Goal: Task Accomplishment & Management: Manage account settings

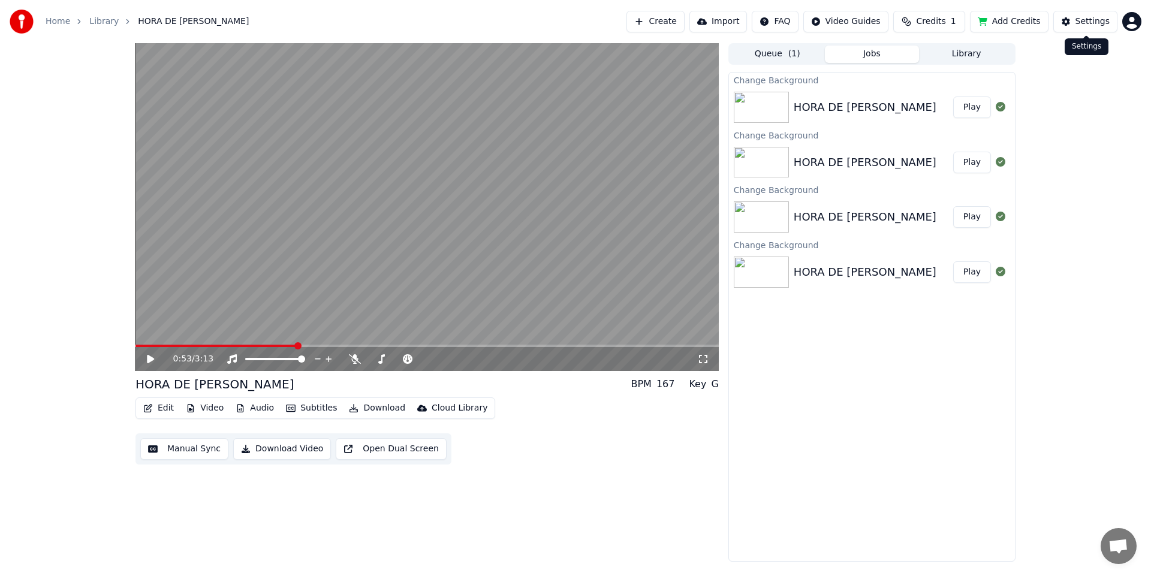
click at [1103, 8] on div "Home Library HORA DE [PERSON_NAME] Create Import FAQ Video Guides Credits 1 Add…" at bounding box center [575, 21] width 1151 height 43
click at [1103, 22] on div "Settings" at bounding box center [1093, 22] width 34 height 12
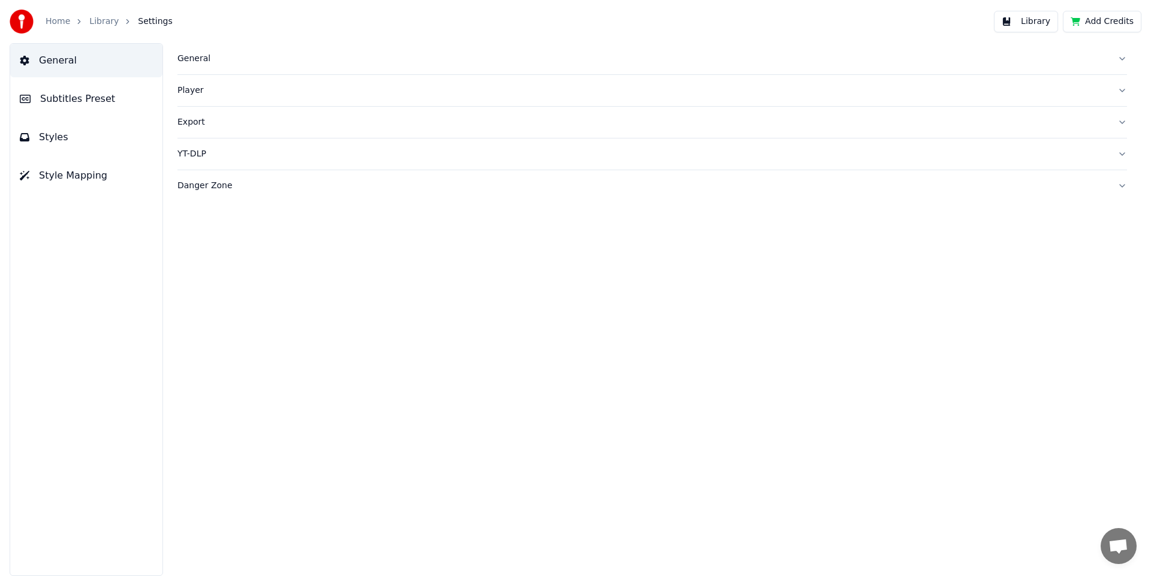
click at [201, 62] on div "General" at bounding box center [642, 59] width 931 height 12
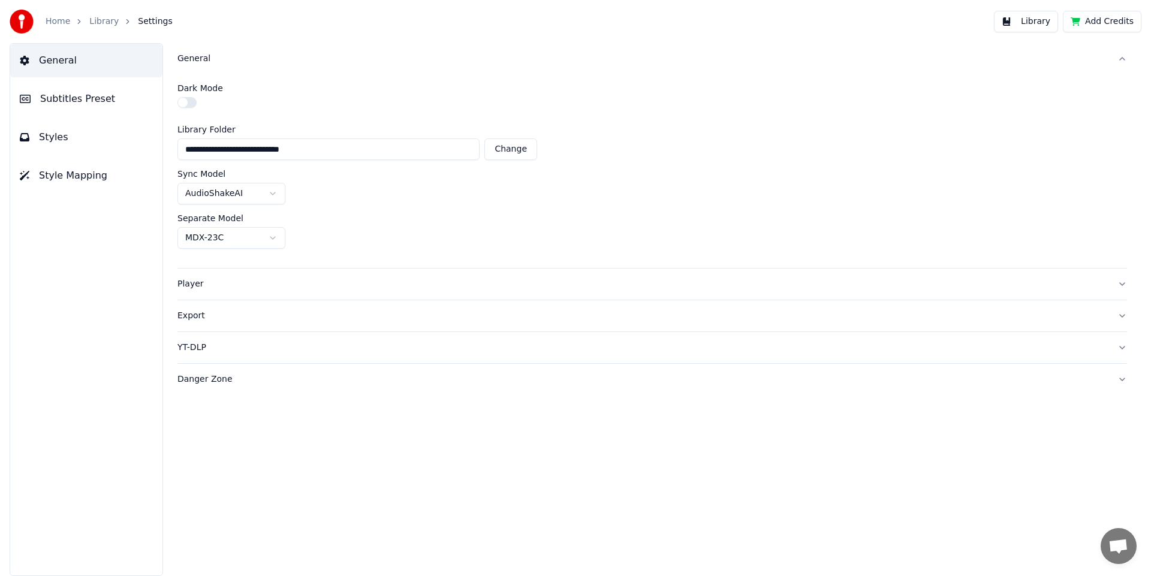
click at [201, 62] on div "General" at bounding box center [642, 59] width 931 height 12
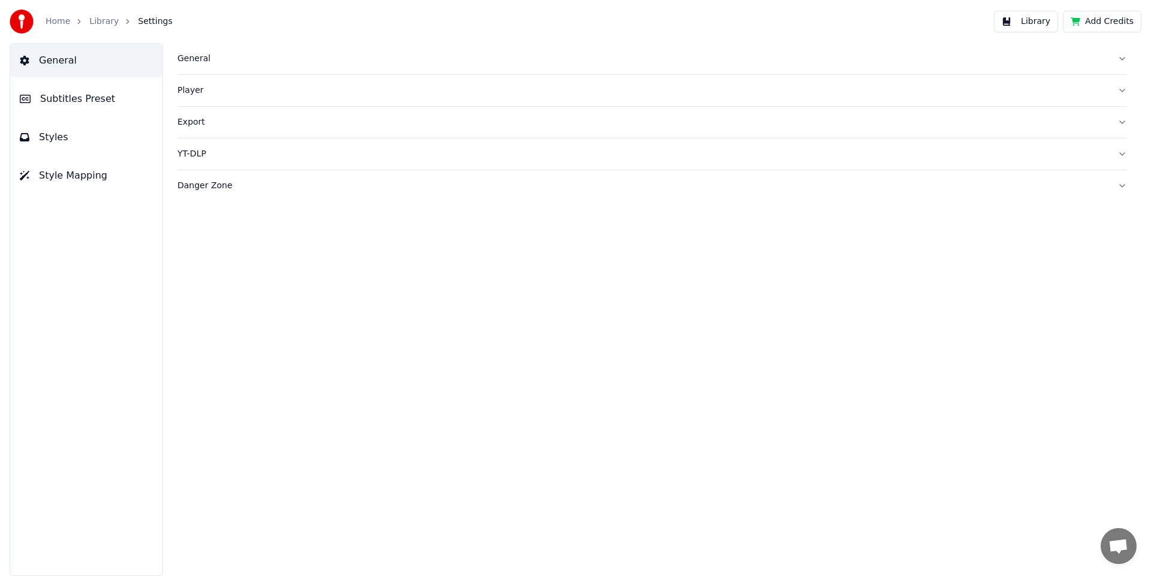
click at [71, 97] on span "Subtitles Preset" at bounding box center [77, 99] width 75 height 14
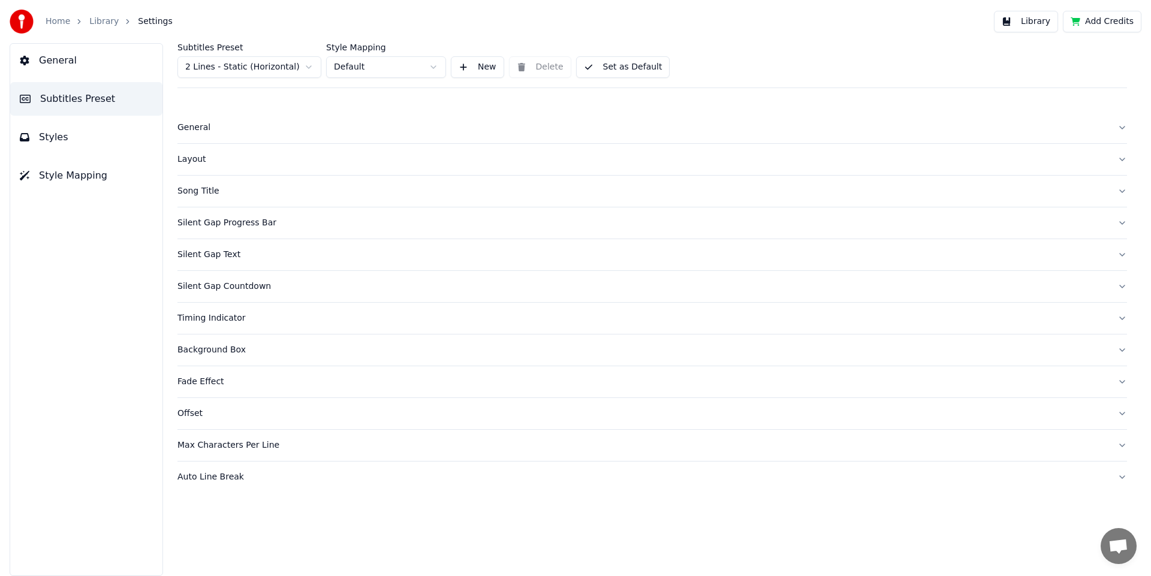
click at [254, 68] on html "Home Library Settings Library Add Credits General Subtitles Preset Styles Style…" at bounding box center [575, 288] width 1151 height 576
click at [204, 160] on div "Song Title" at bounding box center [642, 160] width 931 height 12
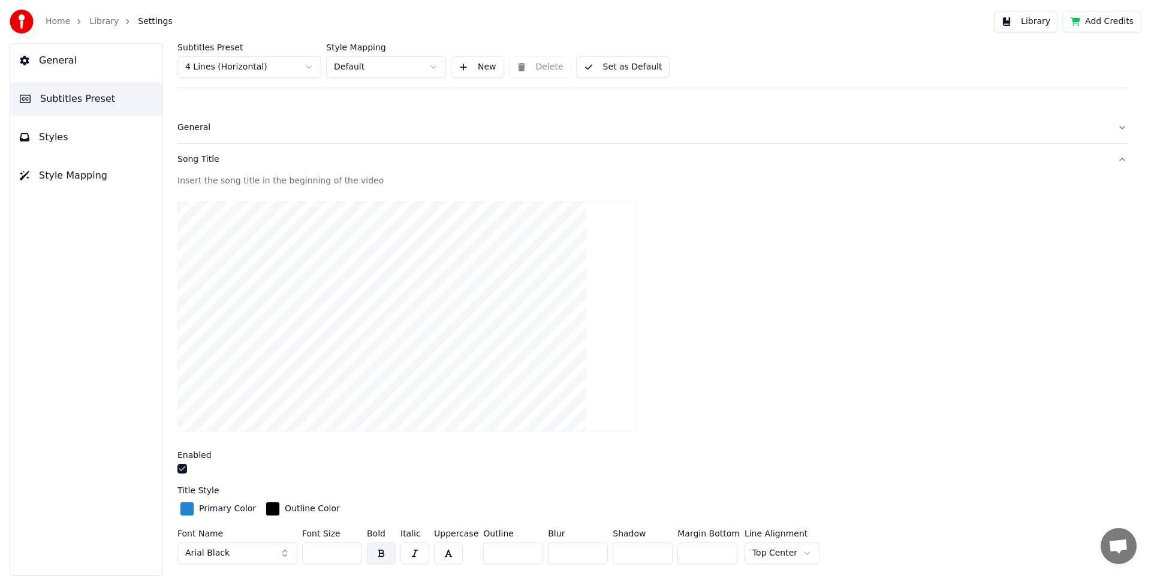
click at [204, 159] on div "Song Title" at bounding box center [642, 160] width 931 height 12
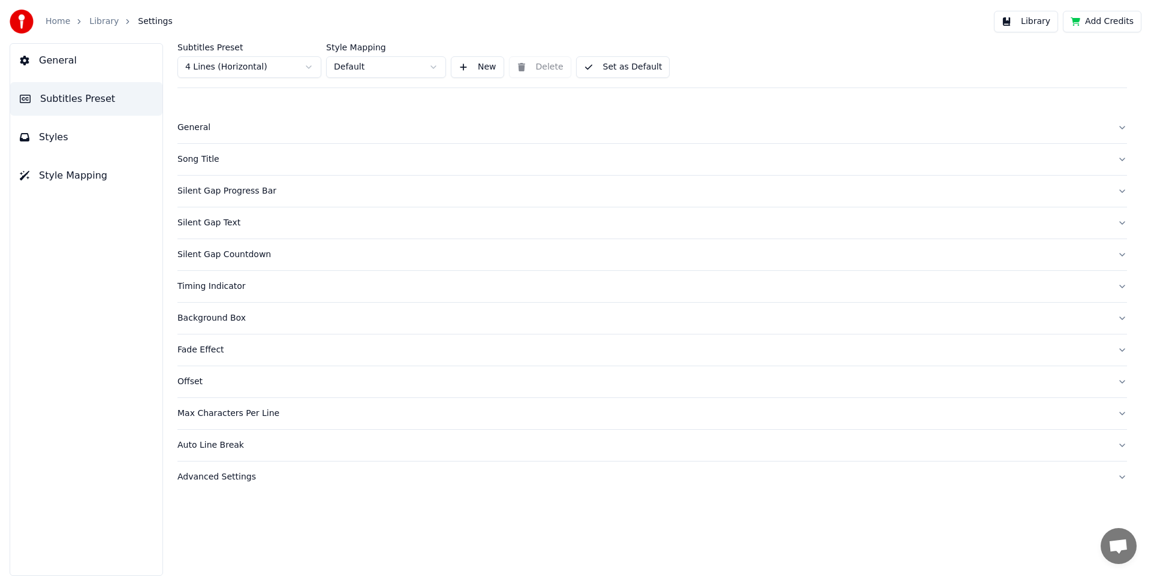
click at [228, 191] on div "Silent Gap Progress Bar" at bounding box center [642, 191] width 931 height 12
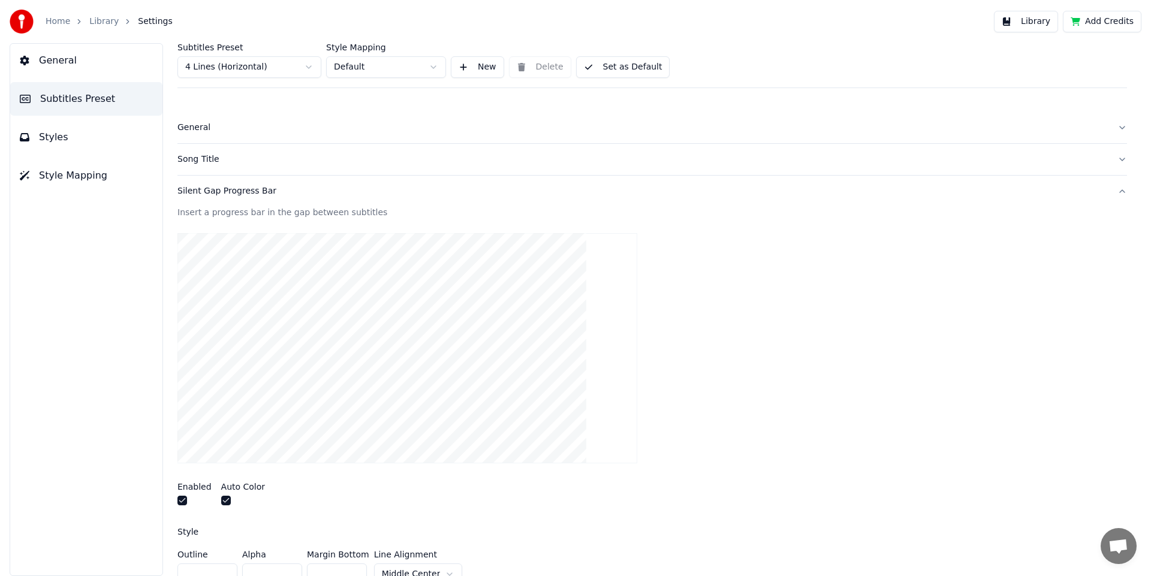
click at [228, 191] on div "Silent Gap Progress Bar" at bounding box center [642, 191] width 931 height 12
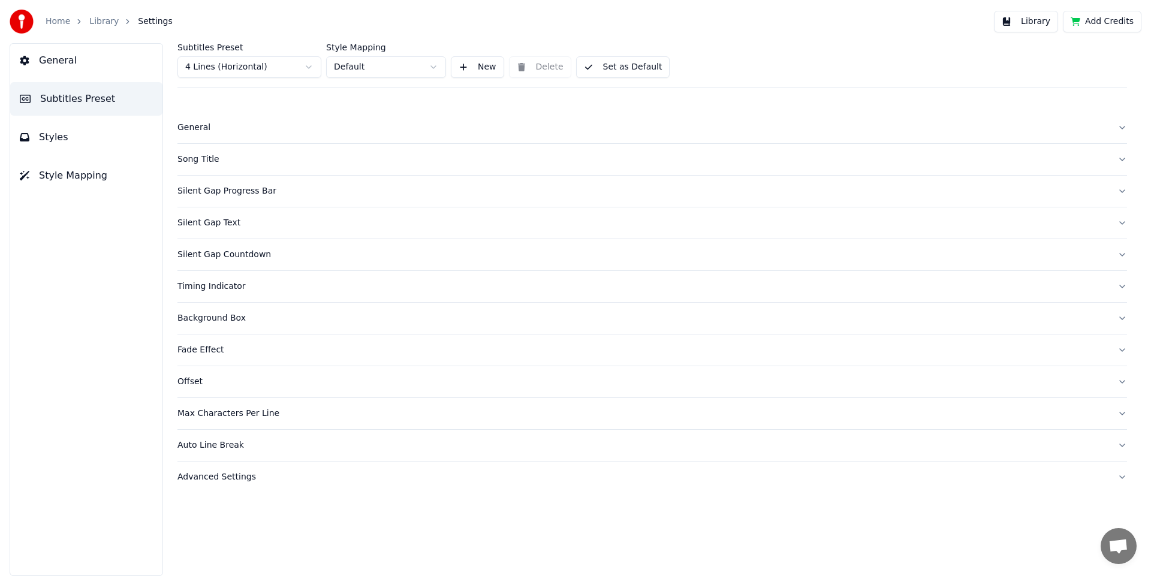
click at [217, 226] on div "Silent Gap Text" at bounding box center [642, 223] width 931 height 12
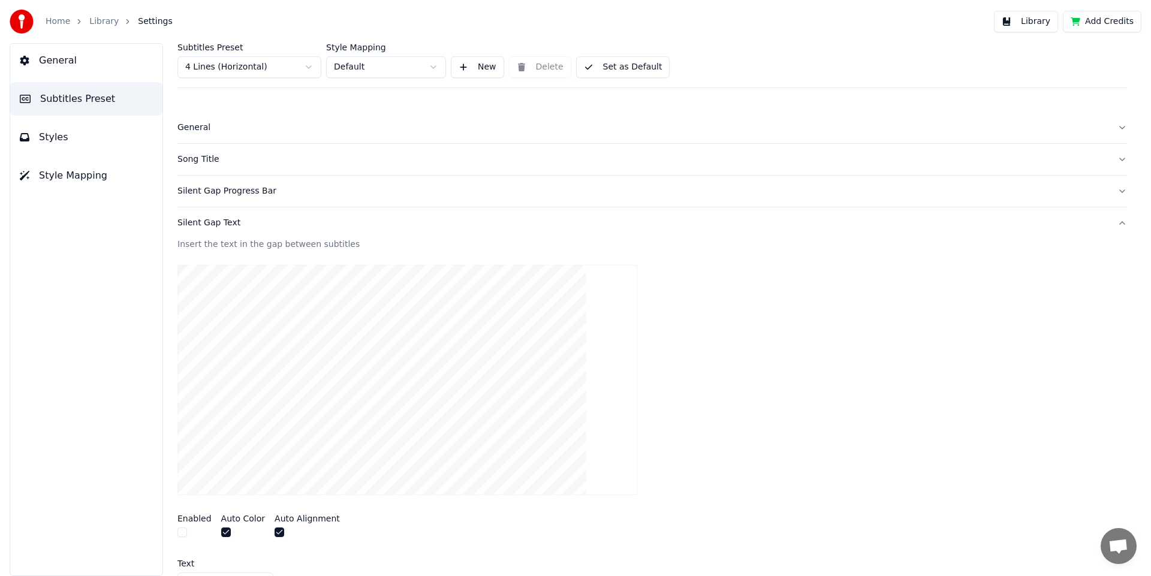
click at [217, 226] on div "Silent Gap Text" at bounding box center [642, 223] width 931 height 12
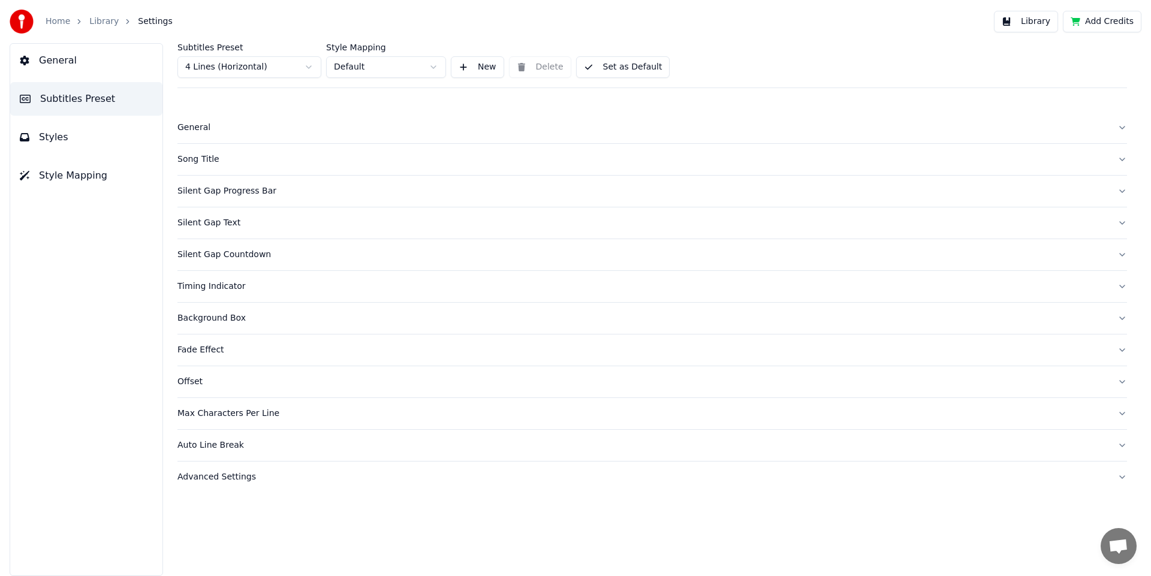
click at [232, 257] on div "Silent Gap Countdown" at bounding box center [642, 255] width 931 height 12
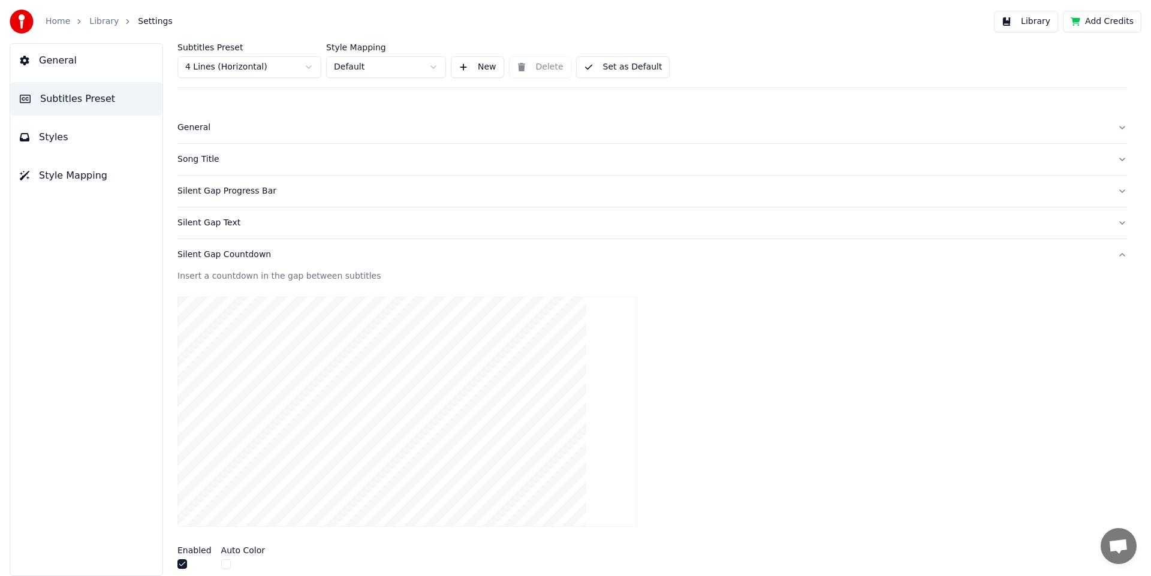
click at [223, 564] on button "button" at bounding box center [226, 564] width 10 height 10
click at [234, 255] on div "Silent Gap Countdown" at bounding box center [642, 255] width 931 height 12
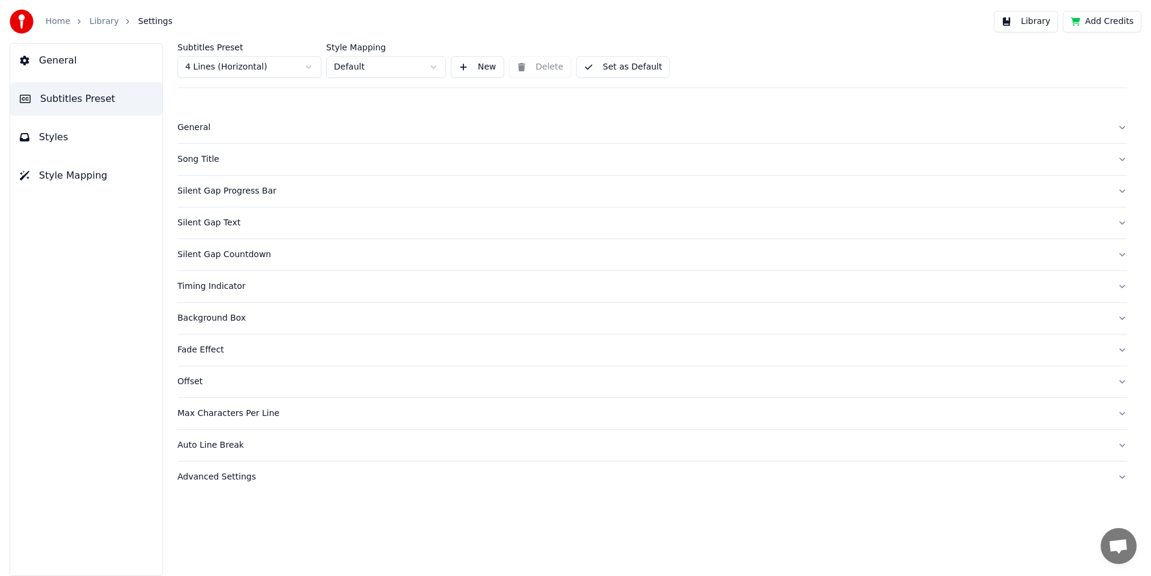
click at [223, 285] on div "Timing Indicator" at bounding box center [642, 287] width 931 height 12
click at [216, 289] on div "Timing Indicator" at bounding box center [642, 287] width 931 height 12
click at [216, 317] on div "Background Box" at bounding box center [642, 318] width 931 height 12
drag, startPoint x: 216, startPoint y: 317, endPoint x: 208, endPoint y: 286, distance: 31.6
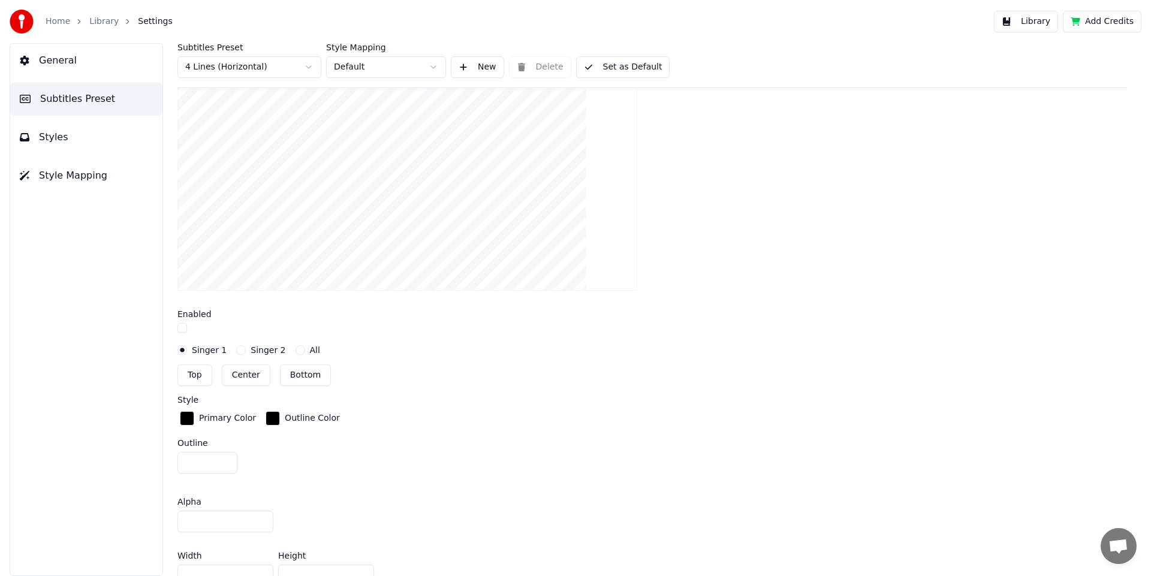
scroll to position [307, 0]
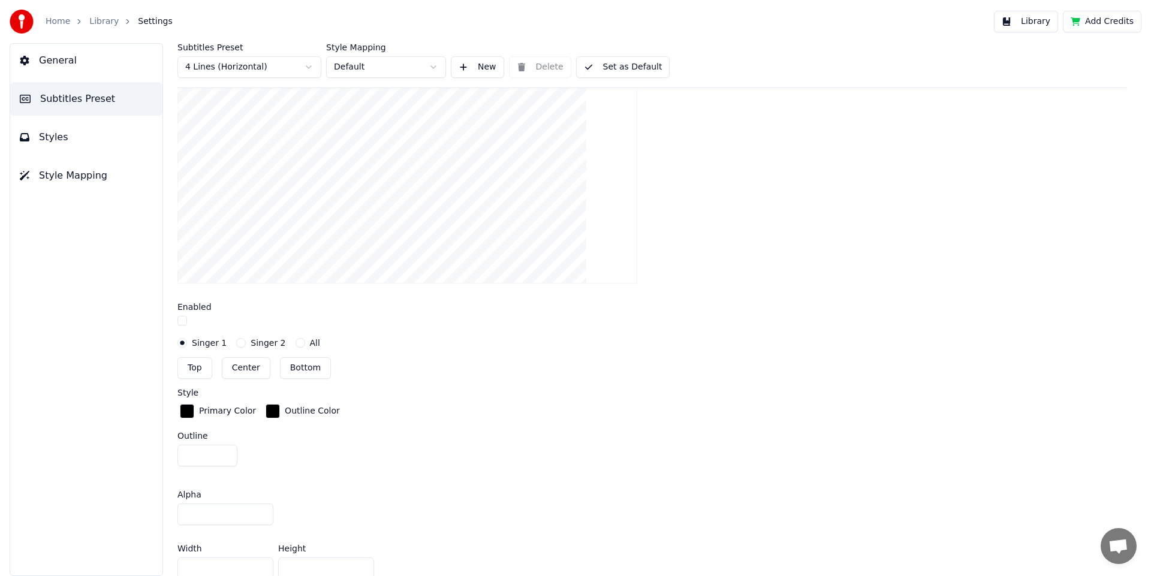
click at [249, 364] on button "Center" at bounding box center [246, 368] width 49 height 22
type input "***"
click at [183, 319] on button "button" at bounding box center [182, 321] width 10 height 10
click at [185, 320] on button "button" at bounding box center [182, 321] width 10 height 10
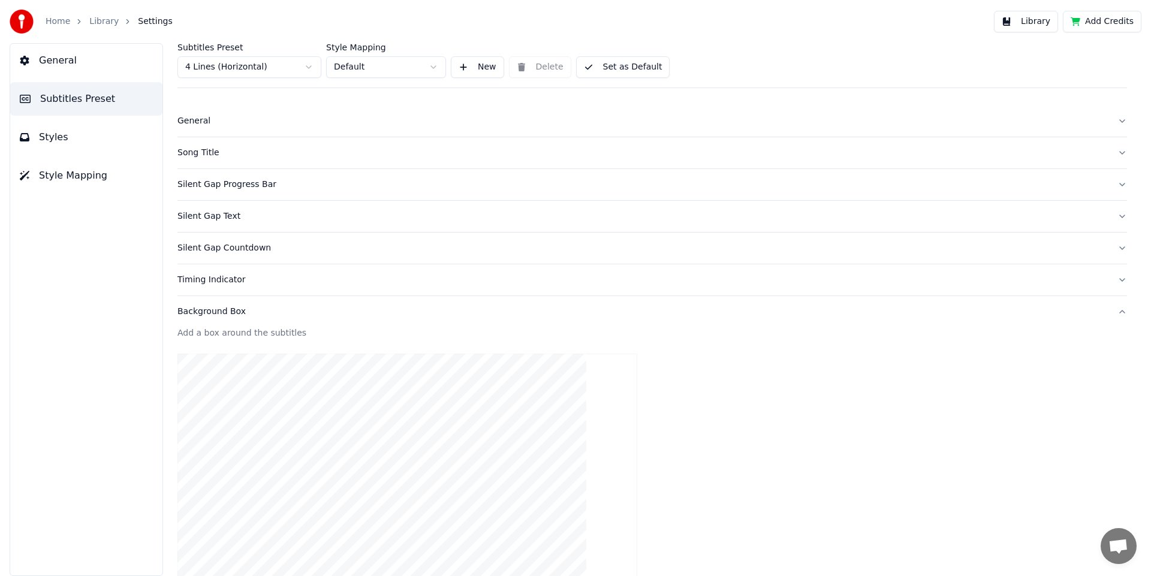
scroll to position [0, 0]
click at [215, 317] on div "Background Box" at bounding box center [642, 318] width 931 height 12
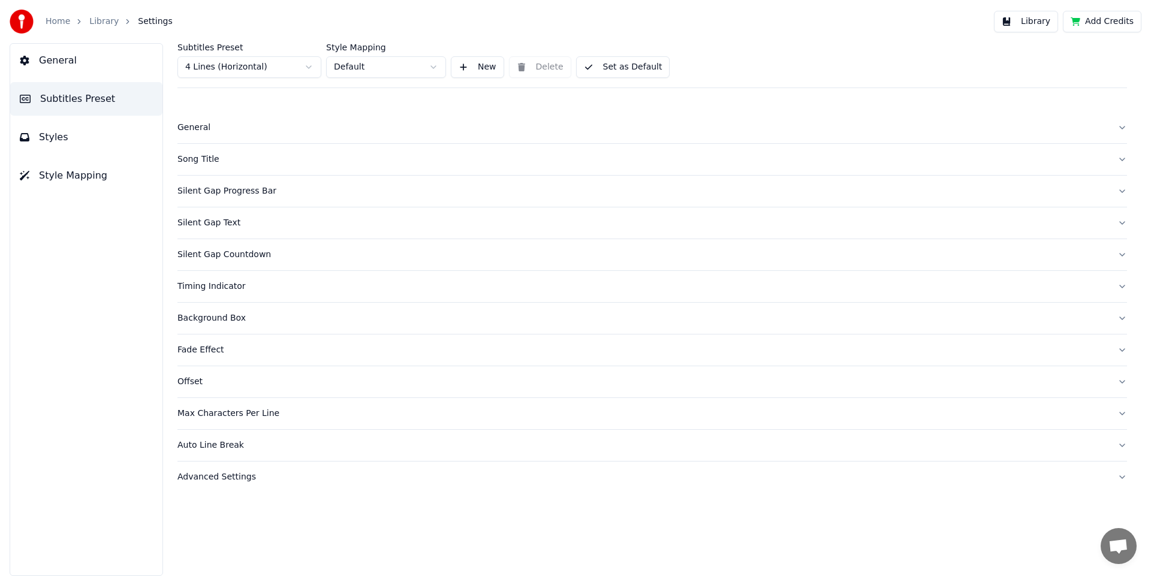
click at [211, 353] on div "Fade Effect" at bounding box center [642, 350] width 931 height 12
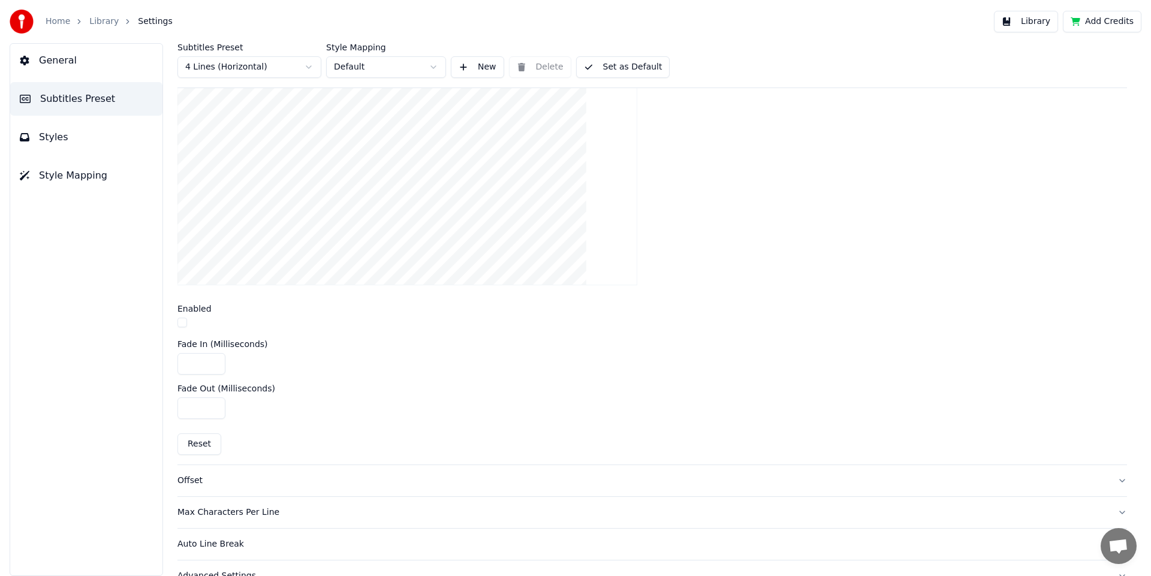
scroll to position [362, 0]
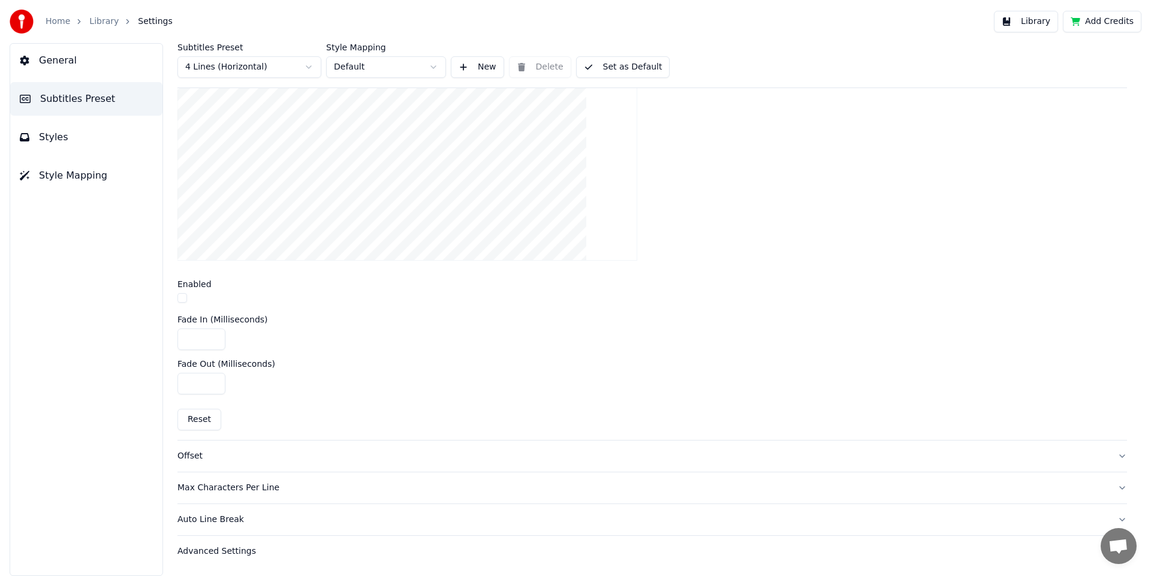
click at [184, 299] on button "button" at bounding box center [182, 298] width 10 height 10
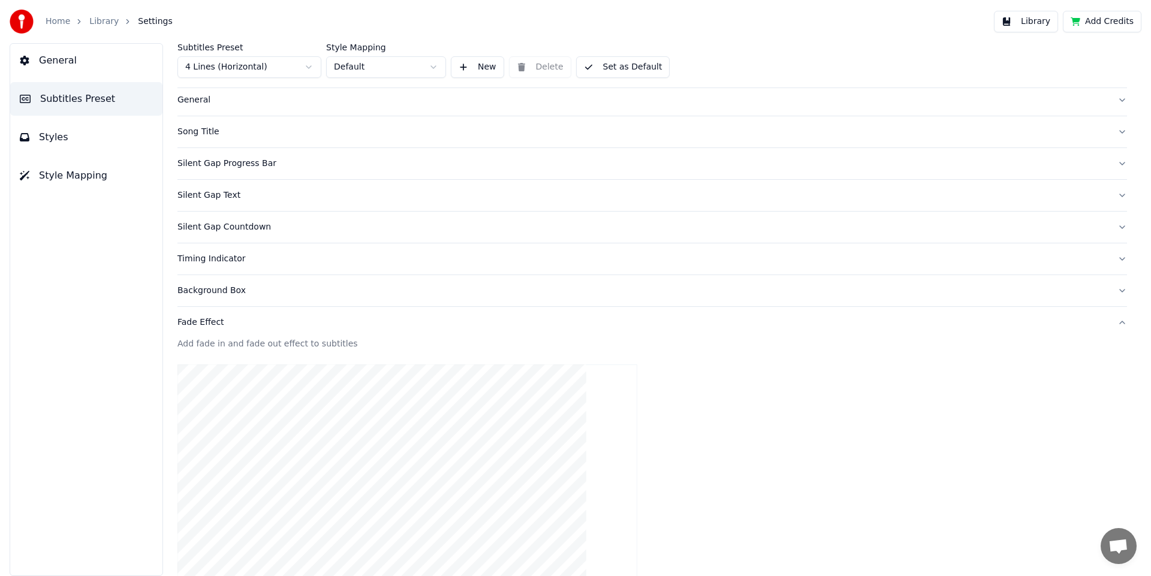
scroll to position [0, 0]
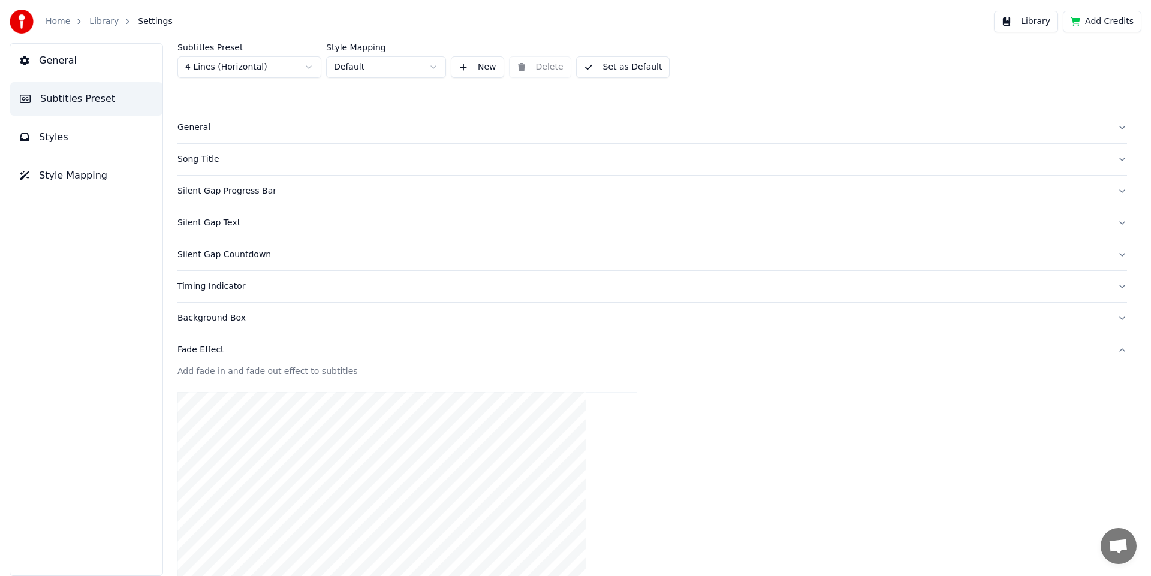
click at [200, 356] on div "Fade Effect" at bounding box center [642, 350] width 931 height 12
click at [213, 411] on div "Max Characters Per Line" at bounding box center [642, 414] width 931 height 12
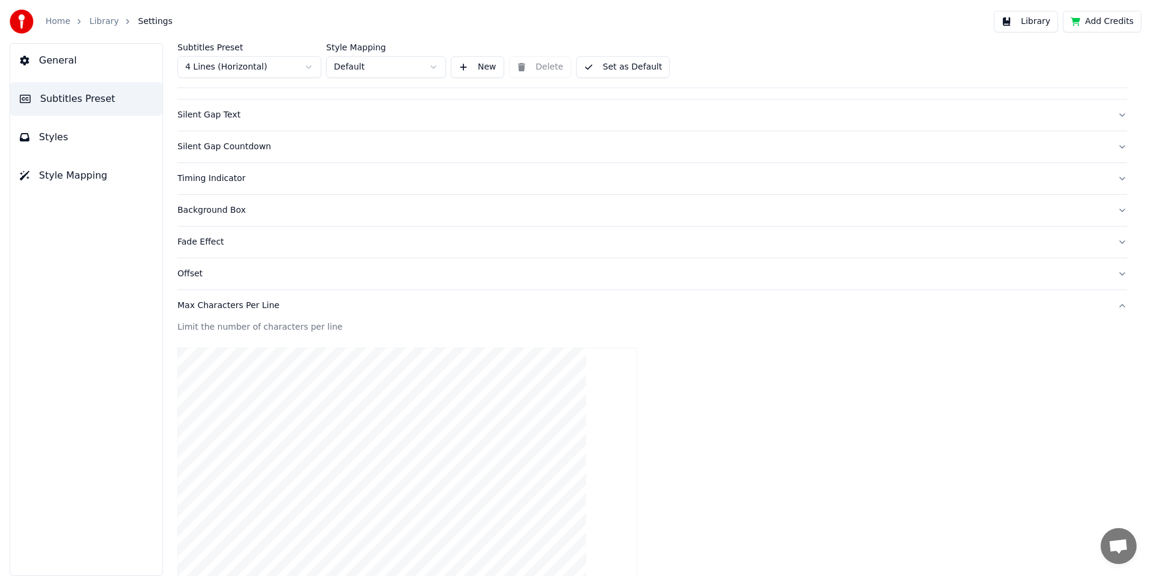
scroll to position [93, 0]
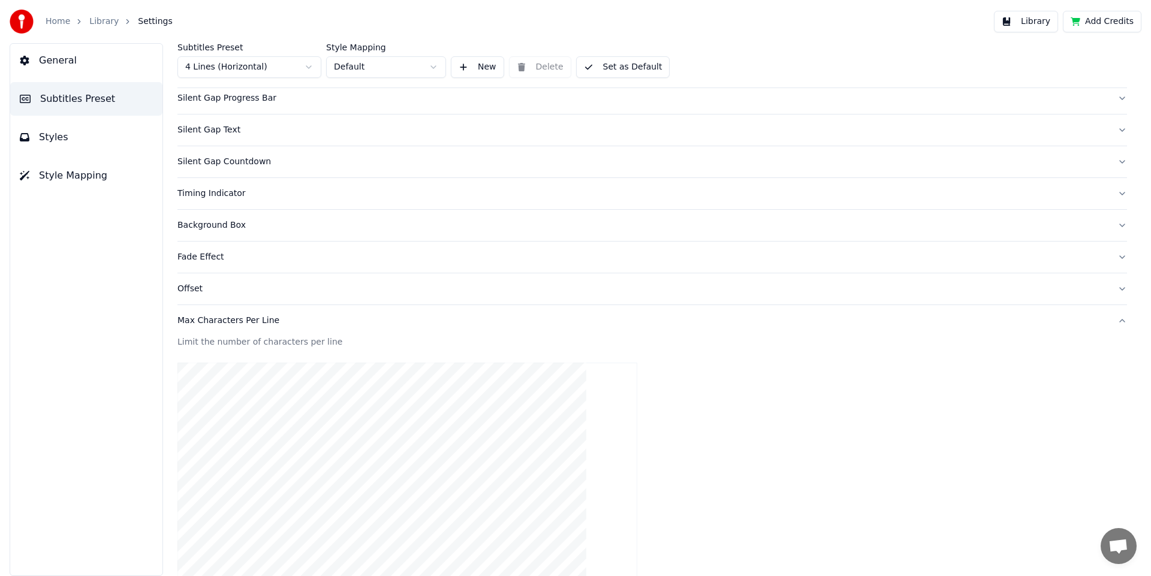
click at [229, 323] on div "Max Characters Per Line" at bounding box center [642, 321] width 931 height 12
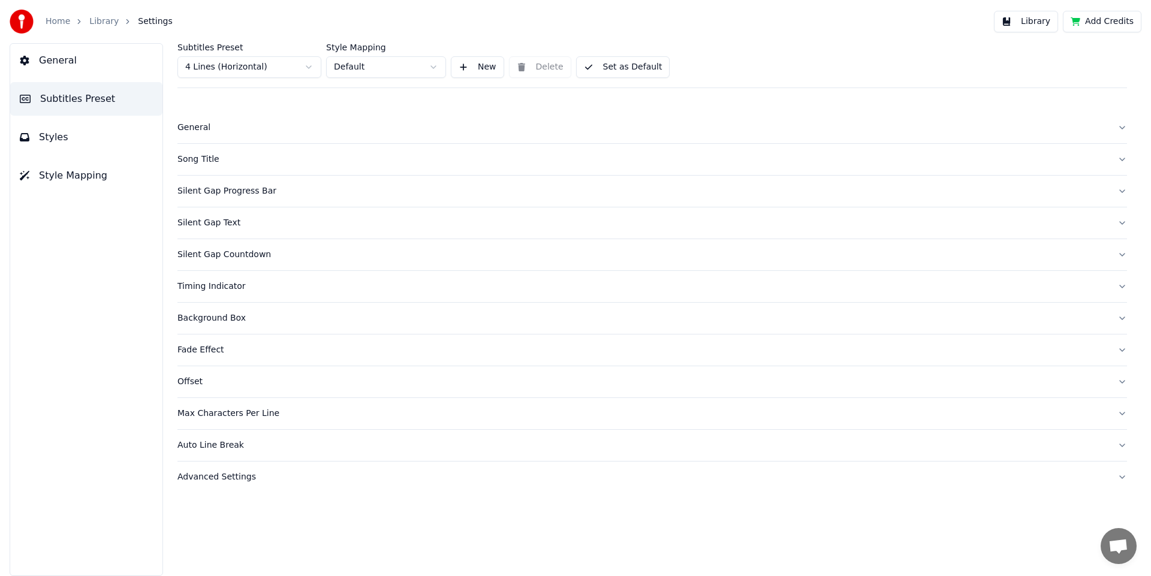
click at [224, 436] on button "Auto Line Break" at bounding box center [652, 445] width 950 height 31
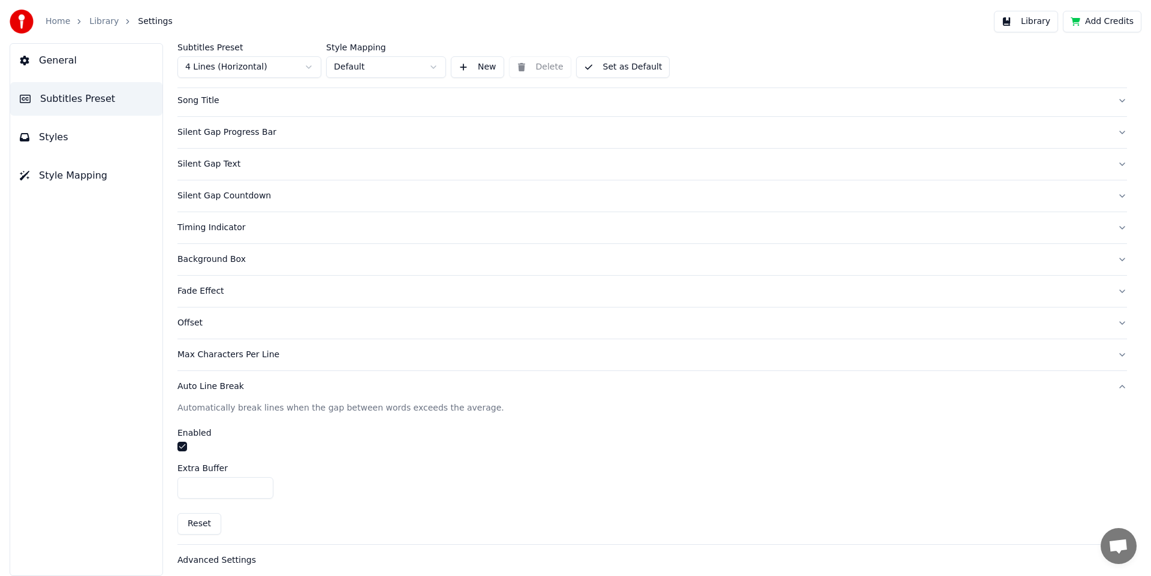
scroll to position [68, 0]
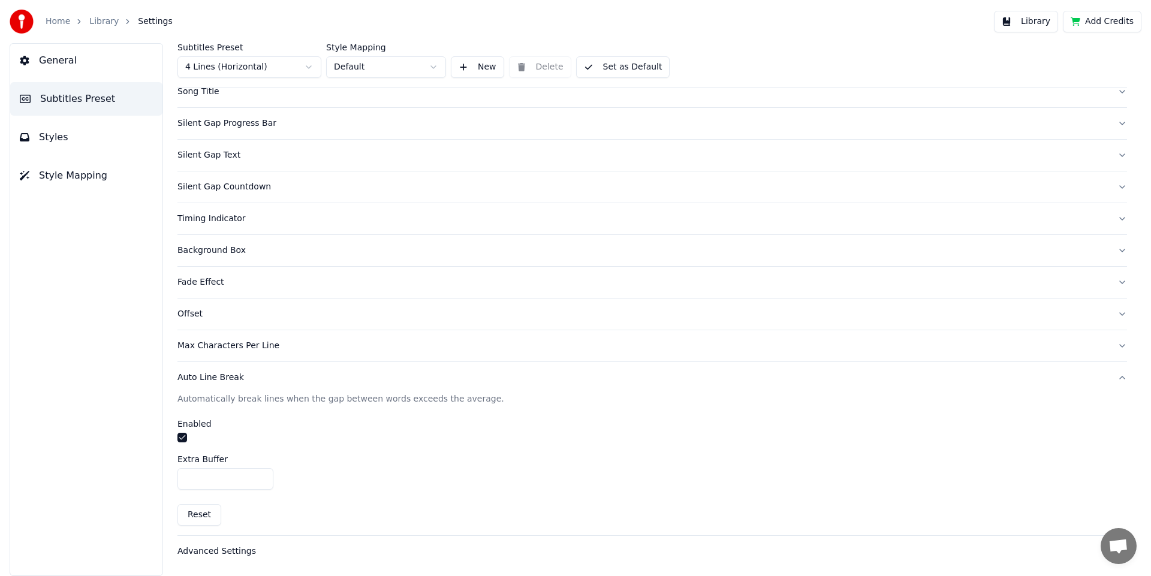
click at [222, 375] on div "Auto Line Break" at bounding box center [642, 378] width 931 height 12
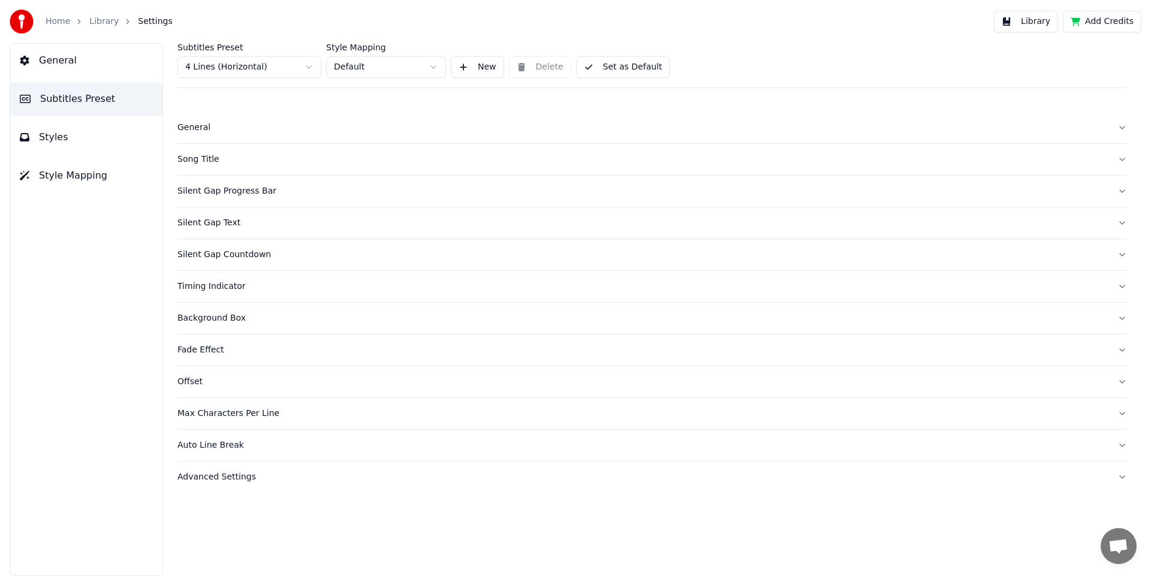
click at [648, 67] on button "Set as Default" at bounding box center [623, 67] width 94 height 22
click at [102, 20] on link "Library" at bounding box center [103, 22] width 29 height 12
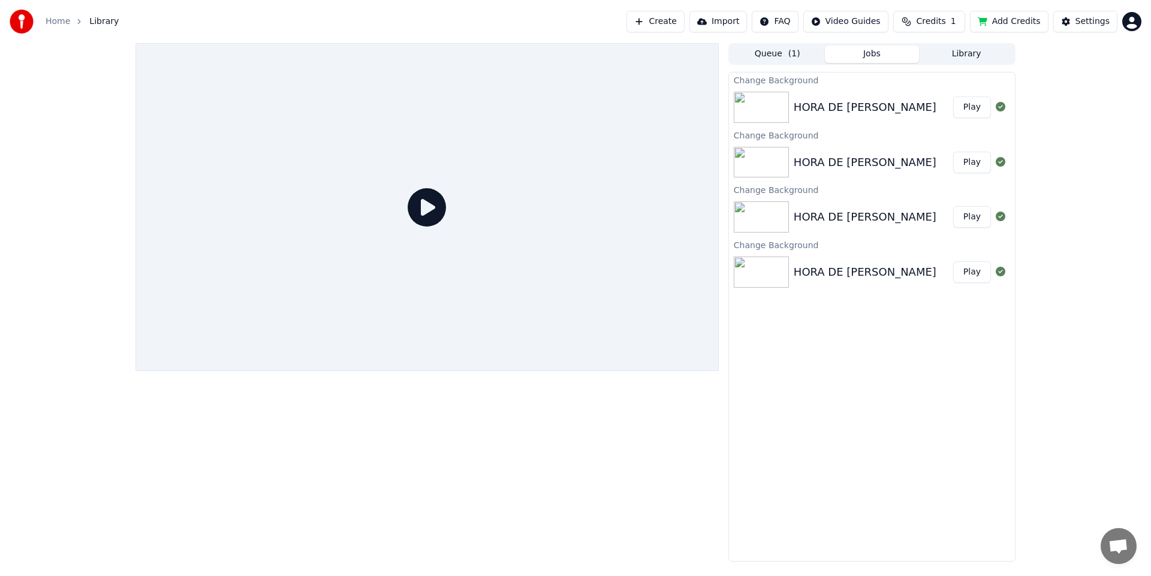
click at [116, 26] on div "Home Library Create Import FAQ Video Guides Credits 1 Add Credits Settings" at bounding box center [575, 21] width 1151 height 43
click at [83, 10] on div "Home Library" at bounding box center [64, 22] width 109 height 24
click at [95, 19] on span "Library" at bounding box center [103, 22] width 29 height 12
click at [102, 23] on span "Library" at bounding box center [103, 22] width 29 height 12
click at [107, 24] on span "Library" at bounding box center [103, 22] width 29 height 12
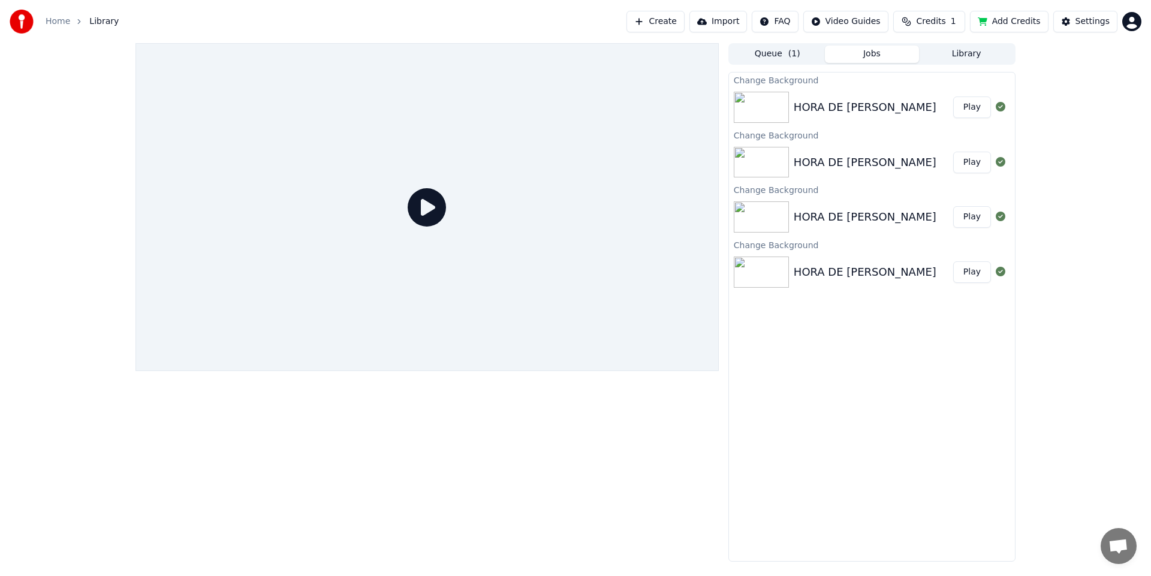
click at [56, 23] on link "Home" at bounding box center [58, 22] width 25 height 12
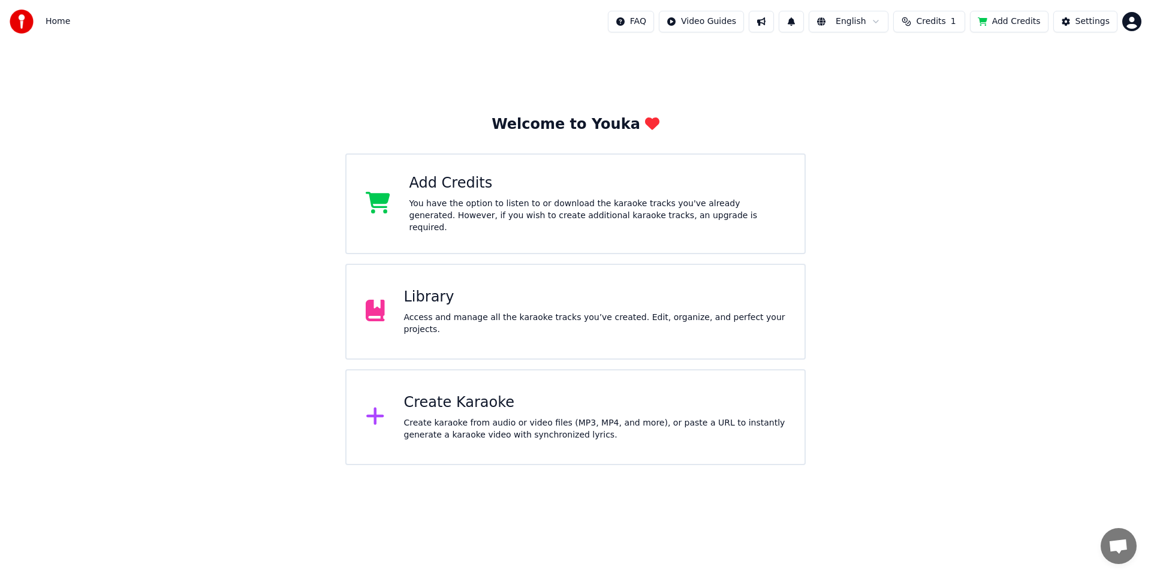
click at [485, 275] on div "Library Access and manage all the karaoke tracks you’ve created. Edit, organize…" at bounding box center [575, 312] width 461 height 96
